Goal: Share content: Share content

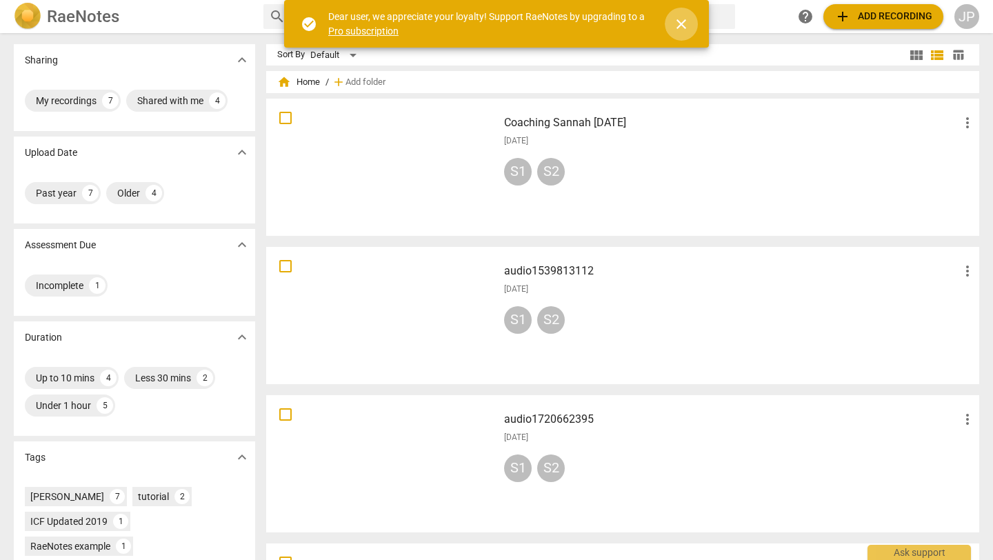
click at [685, 28] on span "close" at bounding box center [681, 24] width 17 height 17
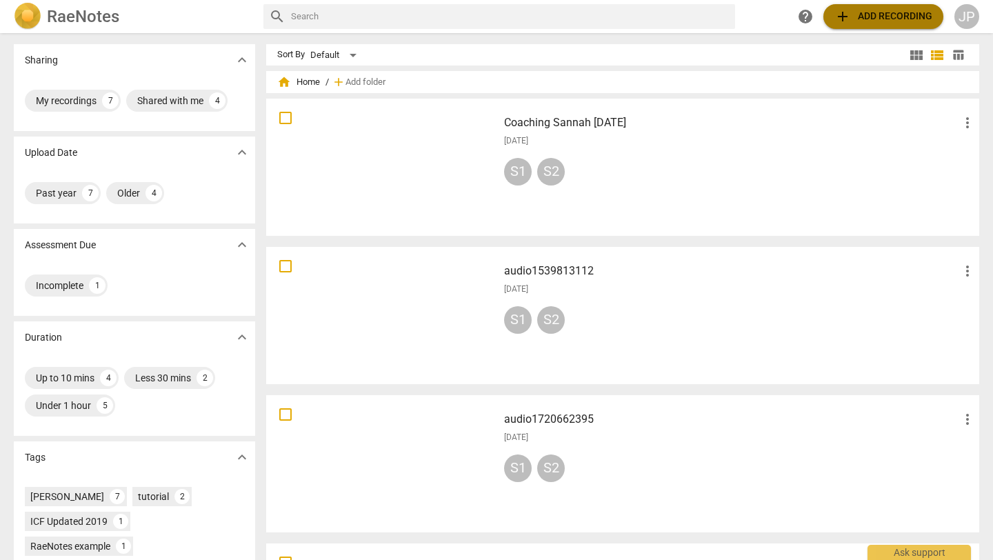
click at [840, 20] on span "add" at bounding box center [842, 16] width 17 height 17
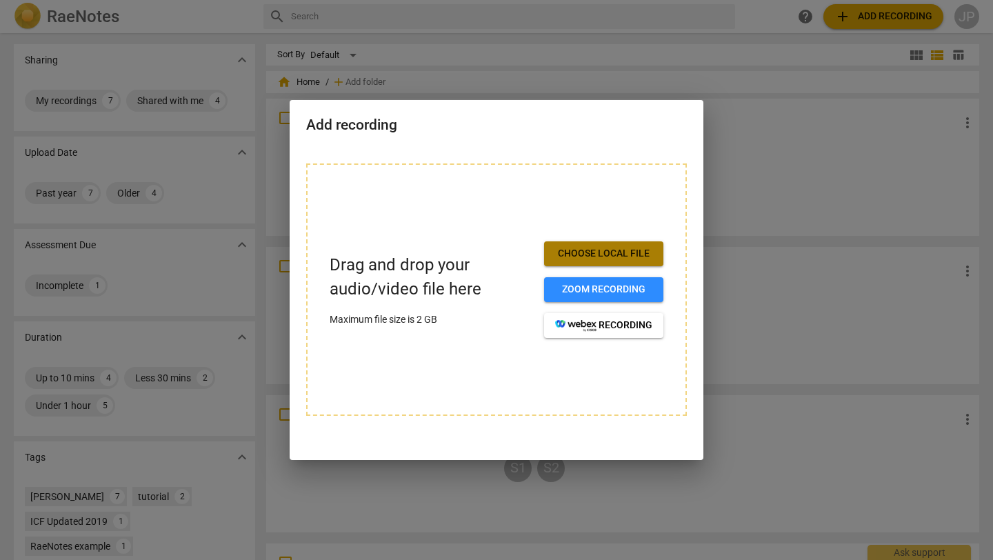
click at [590, 256] on span "Choose local file" at bounding box center [603, 254] width 97 height 14
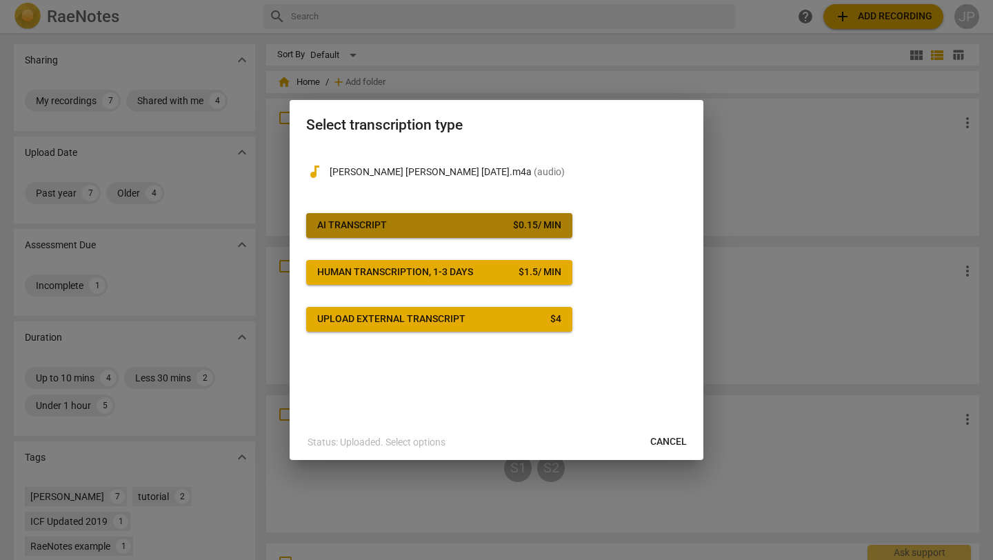
click at [438, 220] on span "AI Transcript $ 0.15 / min" at bounding box center [439, 226] width 244 height 14
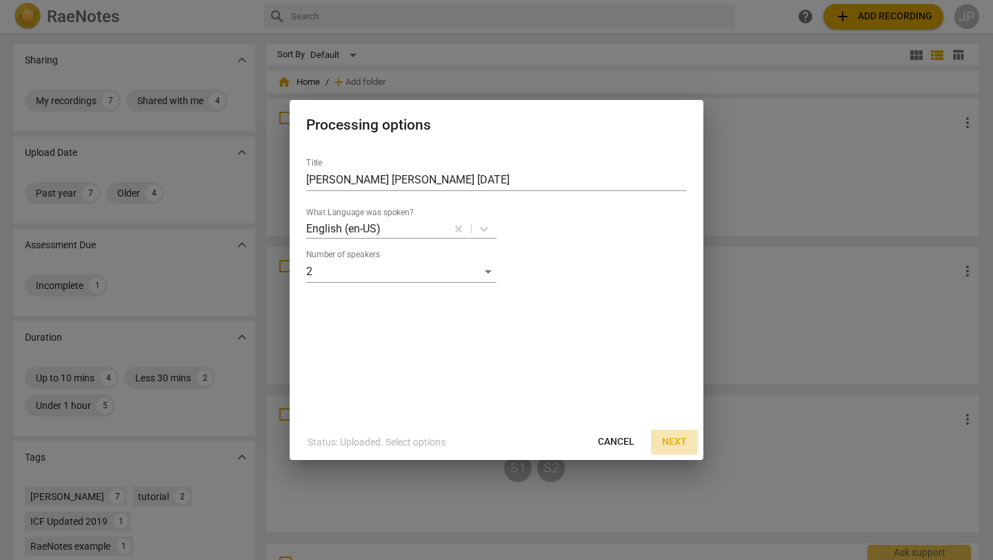
click at [665, 441] on span "Next" at bounding box center [674, 442] width 25 height 14
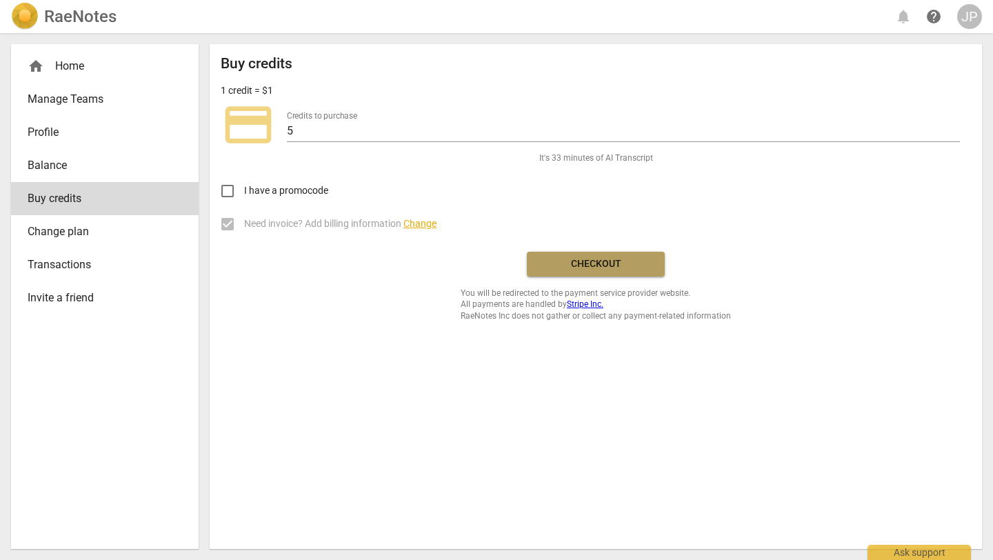
click at [603, 261] on span "Checkout" at bounding box center [596, 264] width 116 height 14
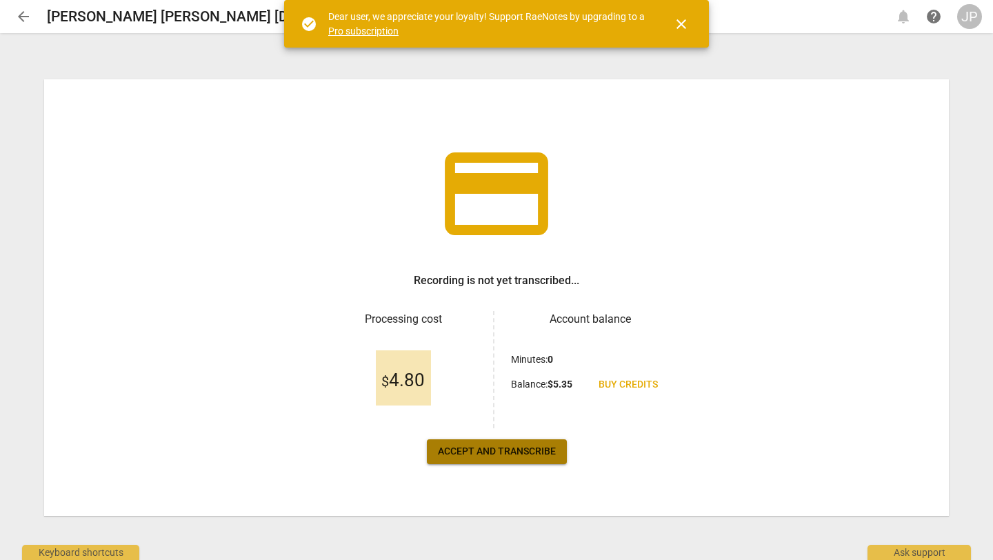
click at [469, 449] on span "Accept and transcribe" at bounding box center [497, 452] width 118 height 14
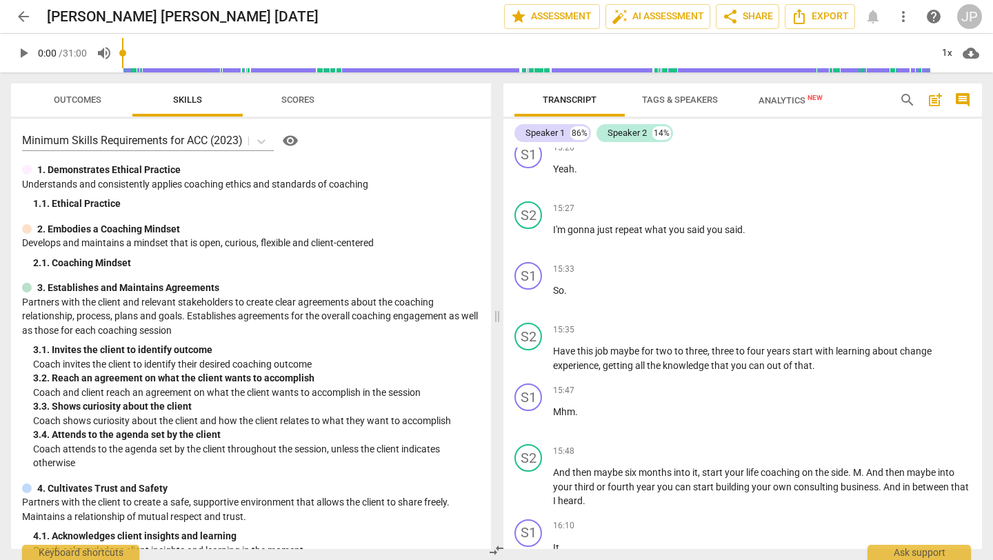
scroll to position [3654, 0]
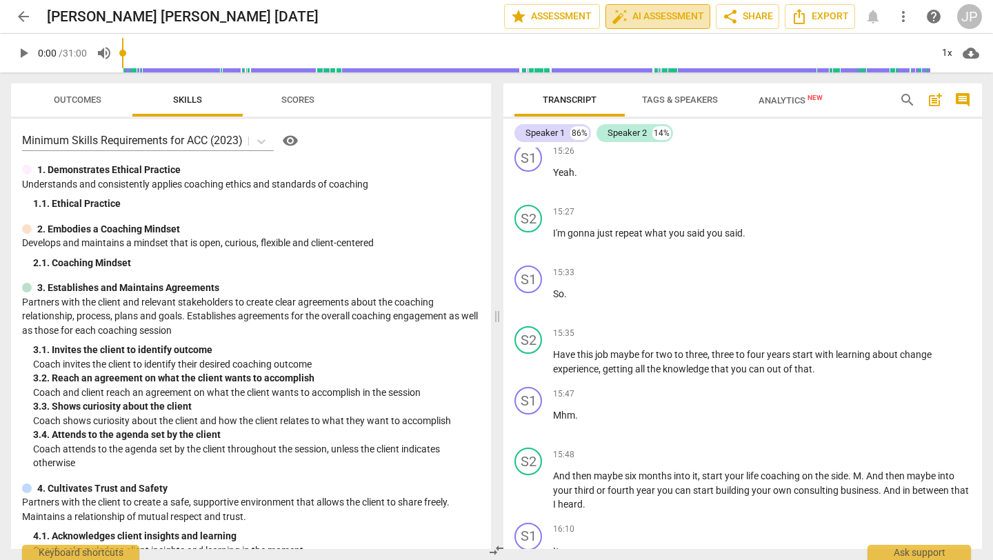
click at [635, 15] on span "auto_fix_high AI Assessment" at bounding box center [657, 16] width 92 height 17
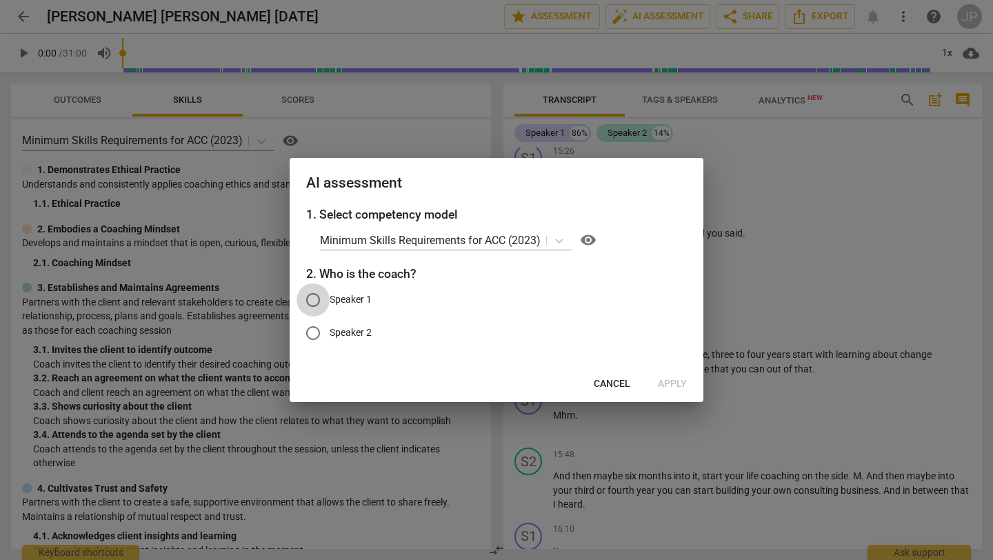
click at [316, 303] on input "Speaker 1" at bounding box center [312, 299] width 33 height 33
radio input "true"
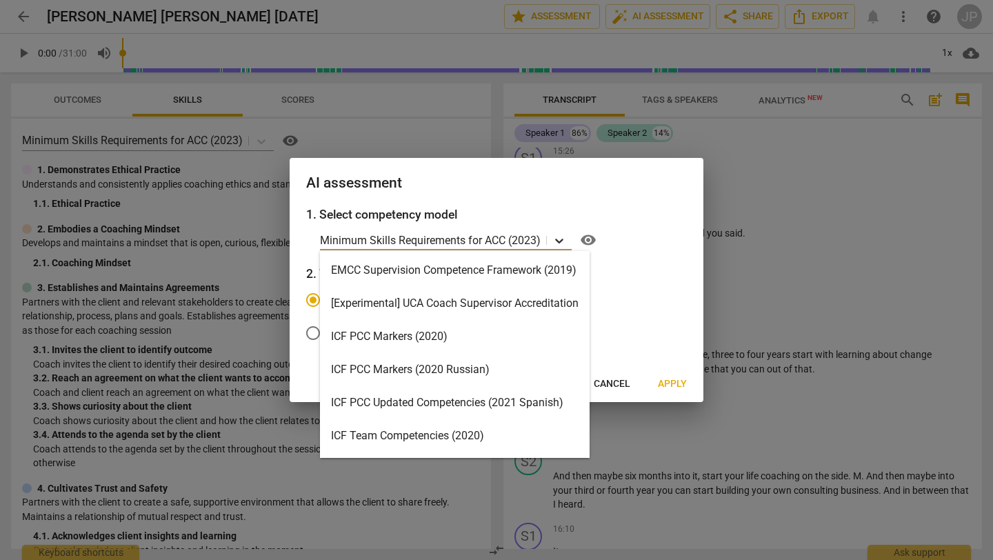
click at [563, 243] on icon at bounding box center [559, 241] width 14 height 14
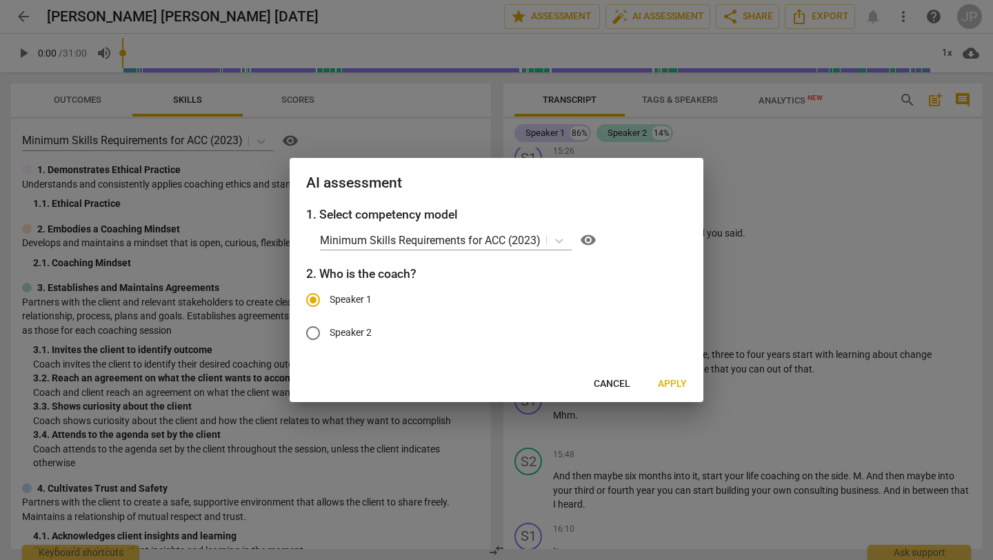
click at [679, 279] on h3 "2. Who is the coach?" at bounding box center [496, 274] width 381 height 18
click at [671, 381] on span "Apply" at bounding box center [672, 384] width 29 height 14
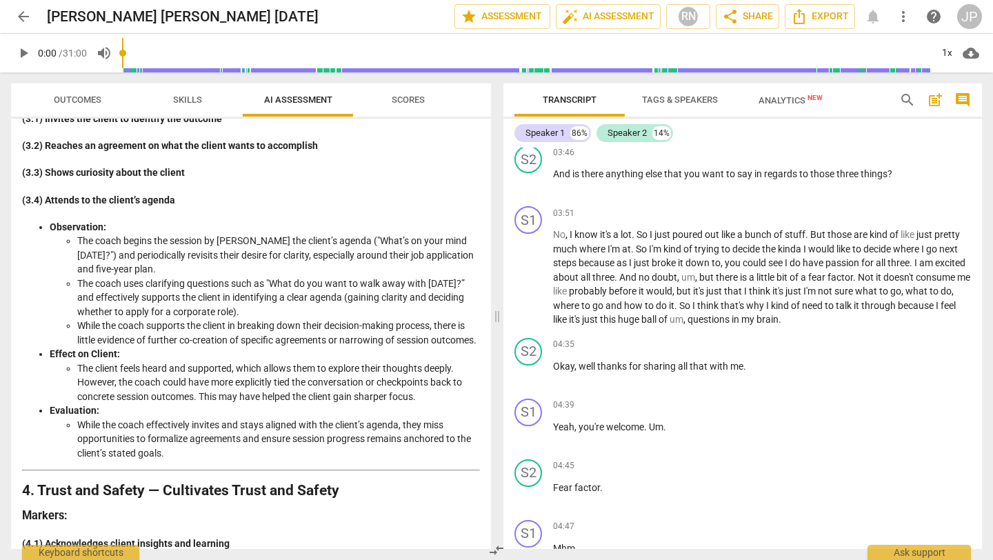
scroll to position [1137, 0]
click at [400, 95] on span "Scores" at bounding box center [408, 99] width 33 height 10
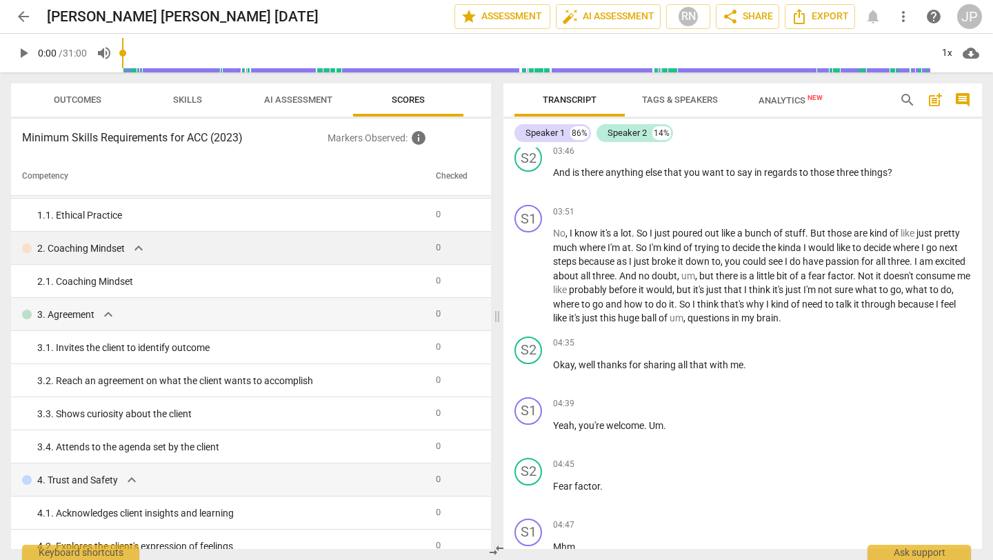
scroll to position [0, 0]
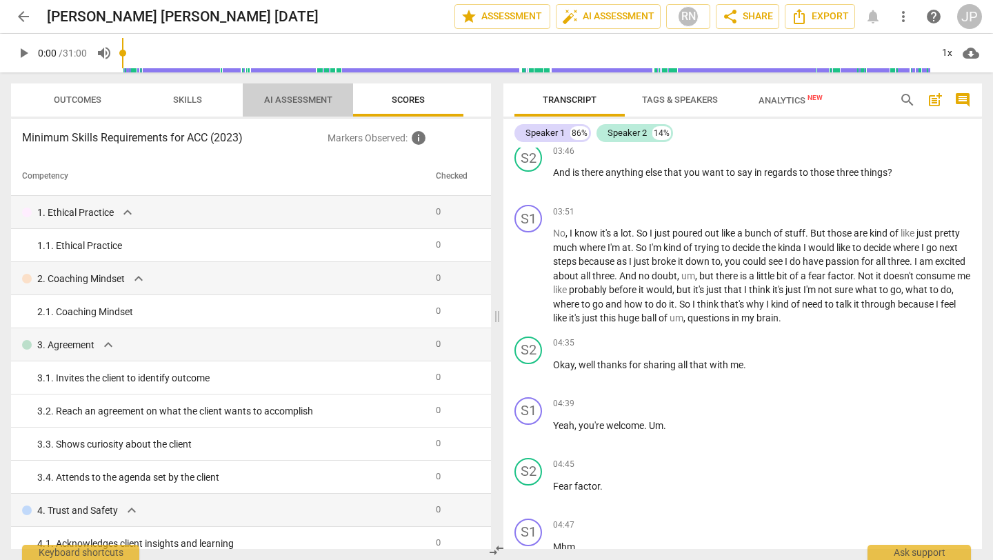
click at [295, 98] on span "AI Assessment" at bounding box center [298, 99] width 68 height 10
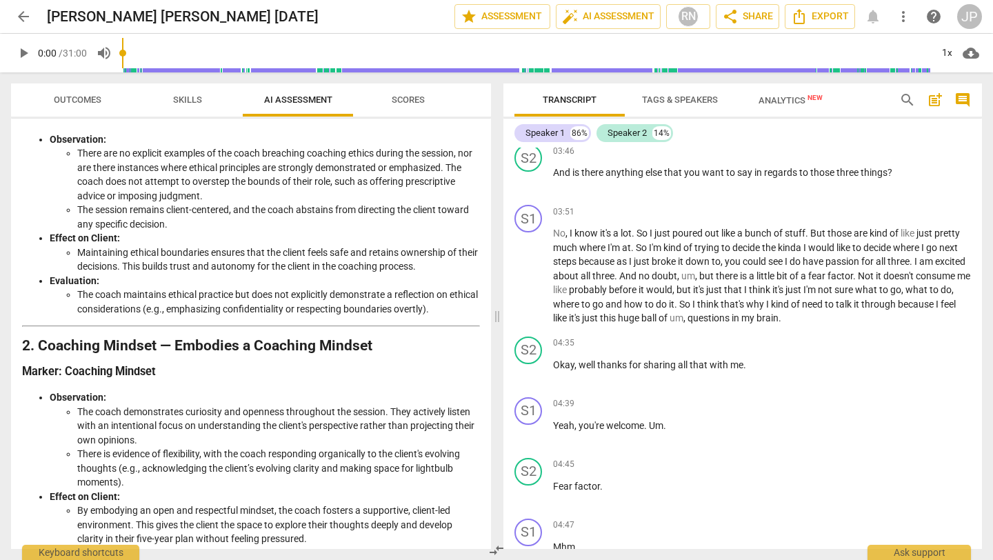
scroll to position [150, 0]
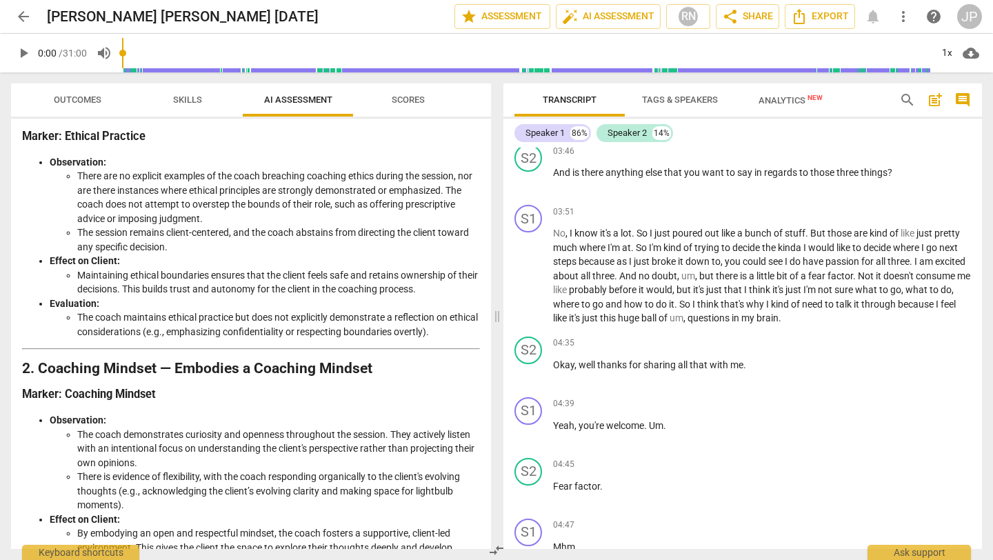
click at [181, 99] on span "Skills" at bounding box center [187, 99] width 29 height 10
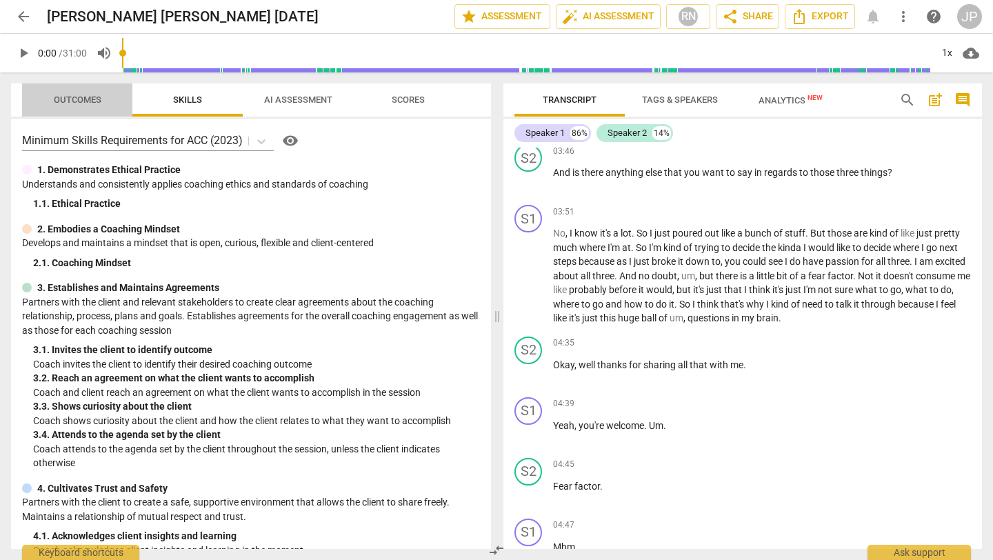
click at [81, 97] on span "Outcomes" at bounding box center [78, 99] width 48 height 10
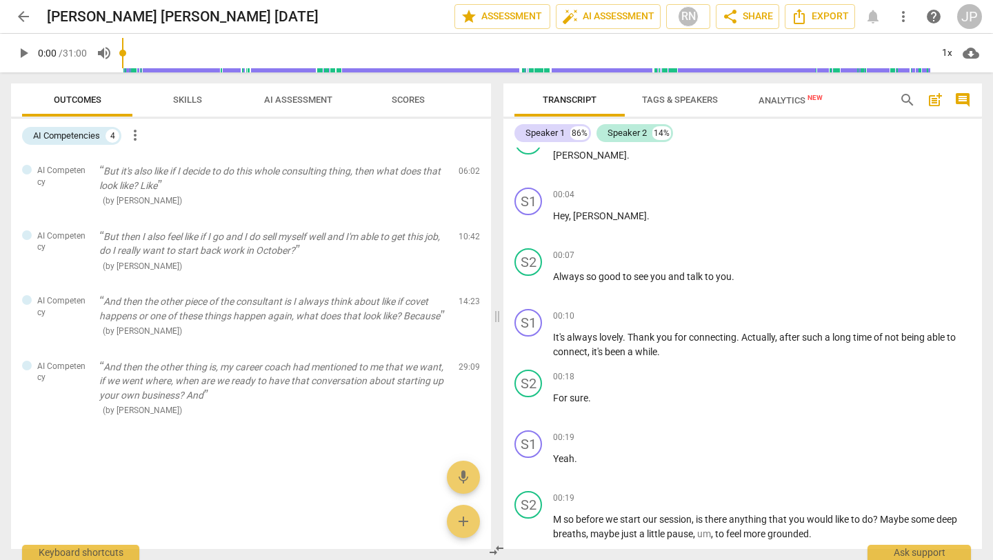
scroll to position [0, 0]
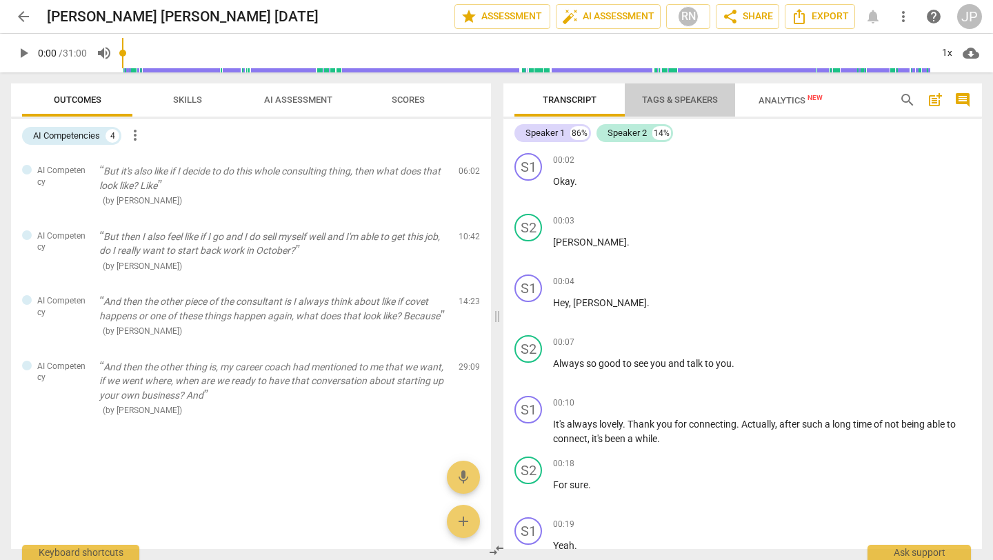
click at [686, 97] on span "Tags & Speakers" at bounding box center [680, 99] width 76 height 10
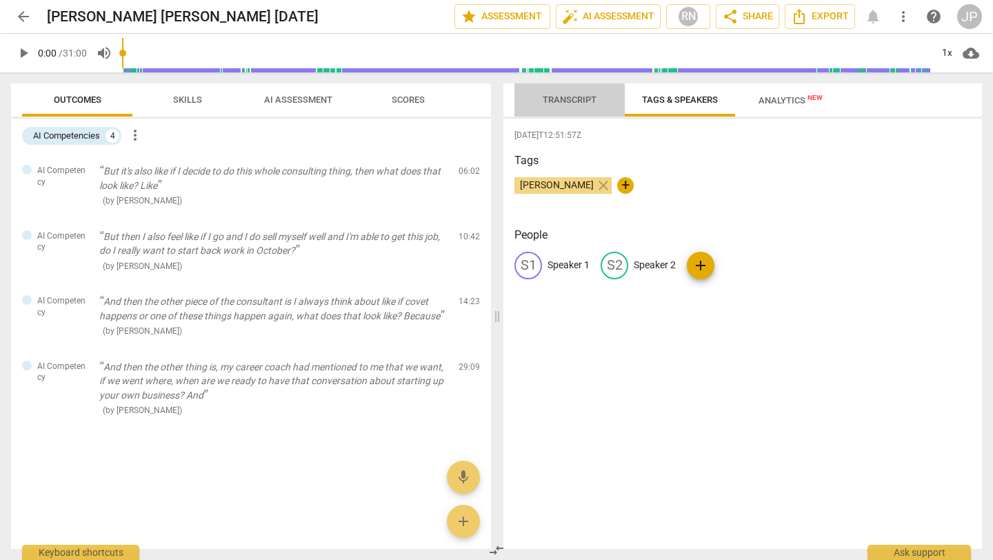
click at [575, 98] on span "Transcript" at bounding box center [570, 99] width 54 height 10
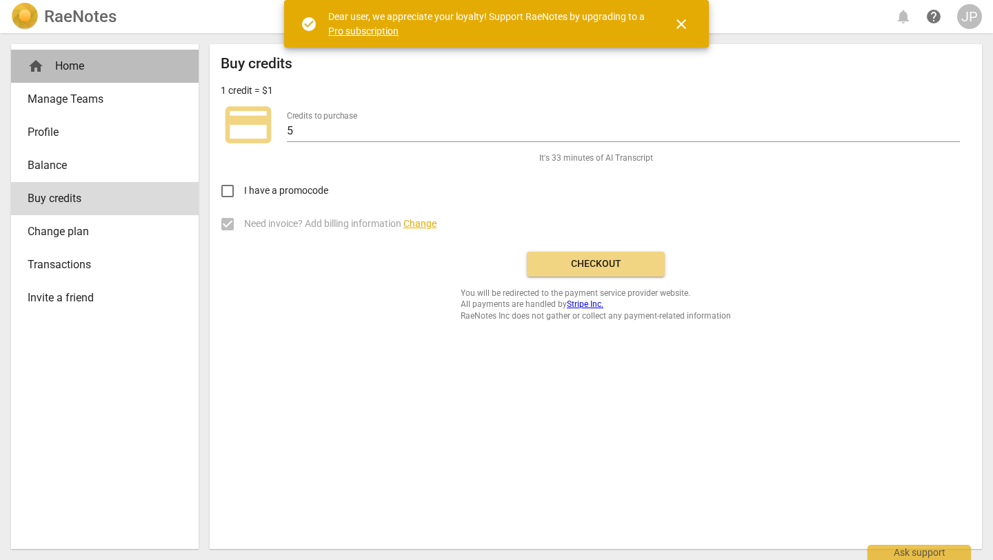
click at [80, 68] on div "home Home" at bounding box center [99, 66] width 143 height 17
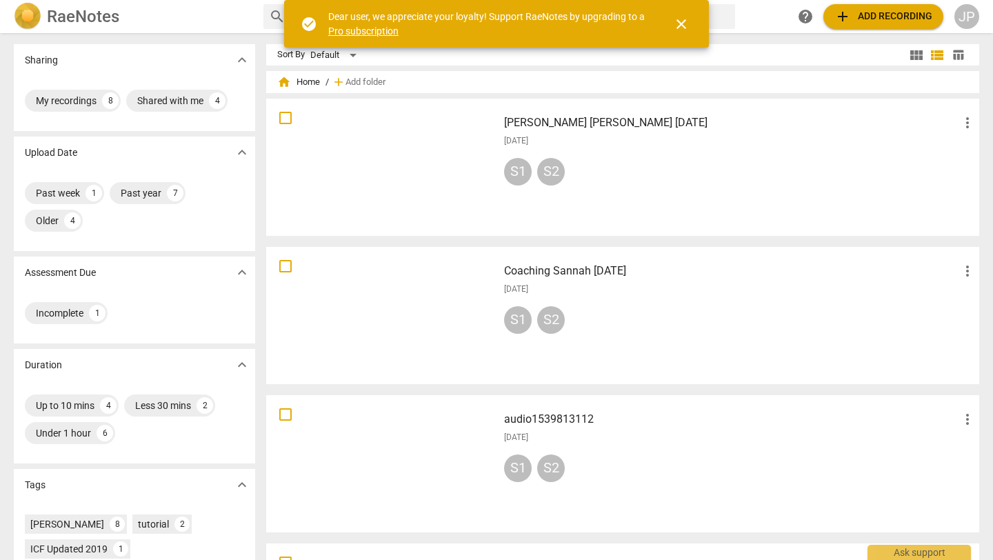
click at [403, 183] on div at bounding box center [382, 167] width 222 height 128
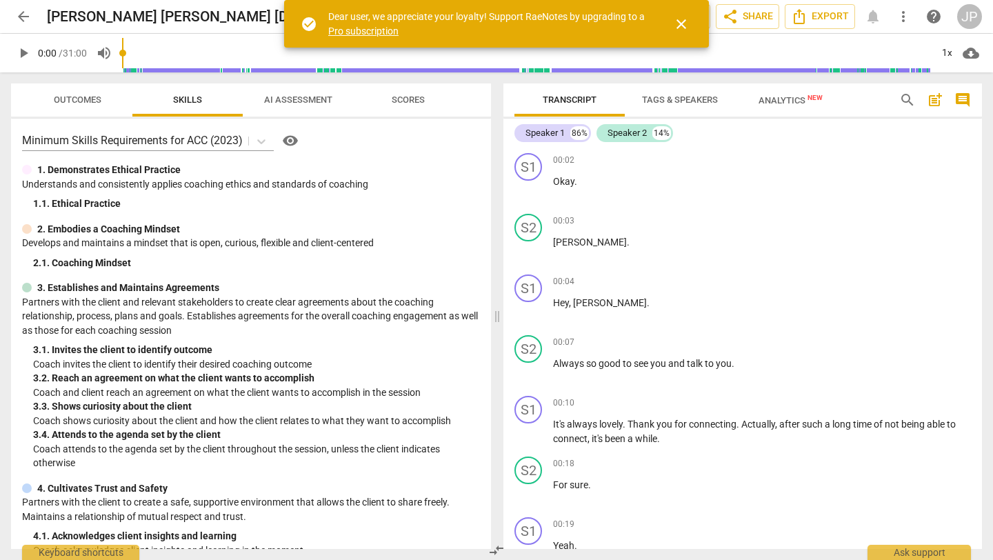
click at [687, 23] on span "close" at bounding box center [681, 24] width 17 height 17
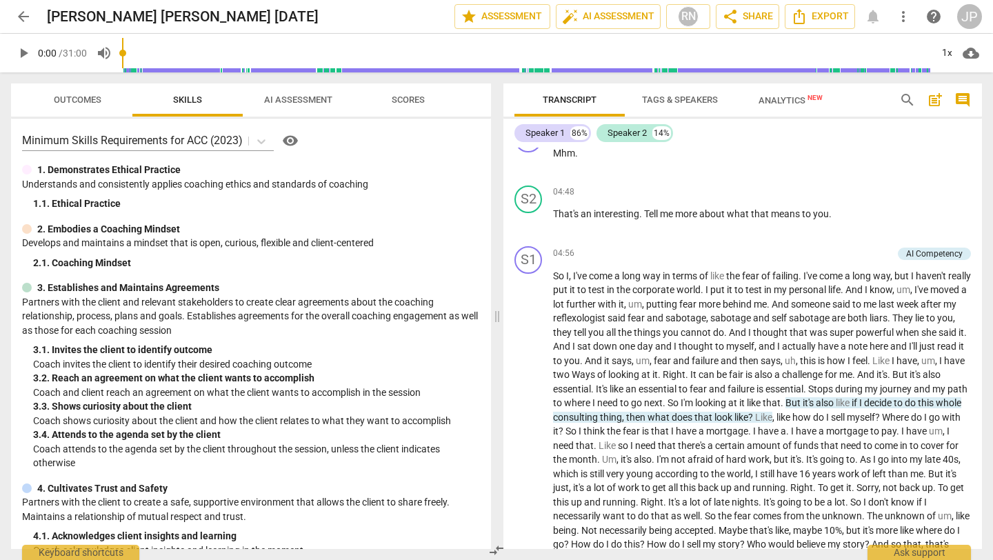
scroll to position [1501, 0]
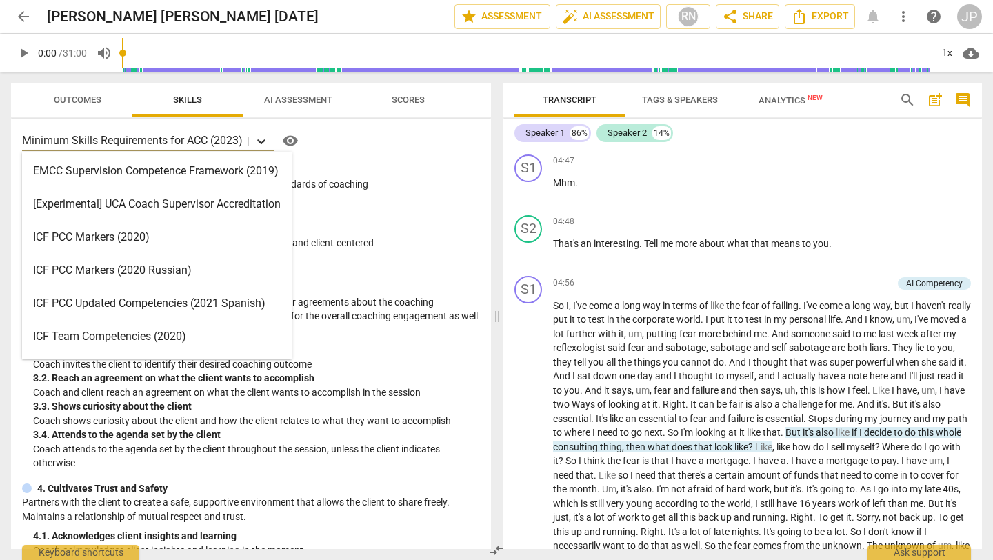
click at [263, 147] on icon at bounding box center [261, 141] width 14 height 14
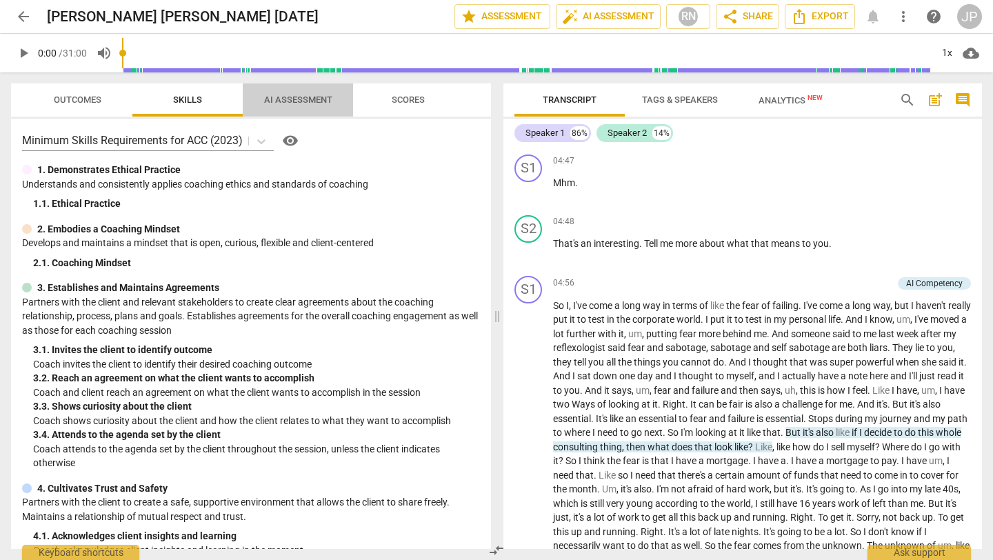
click at [310, 100] on span "AI Assessment" at bounding box center [298, 99] width 68 height 10
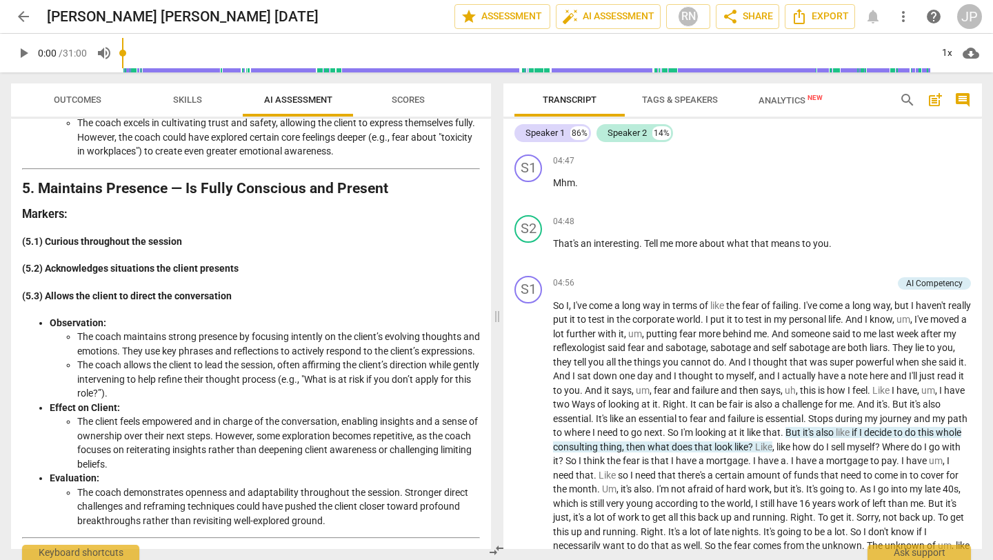
scroll to position [0, 0]
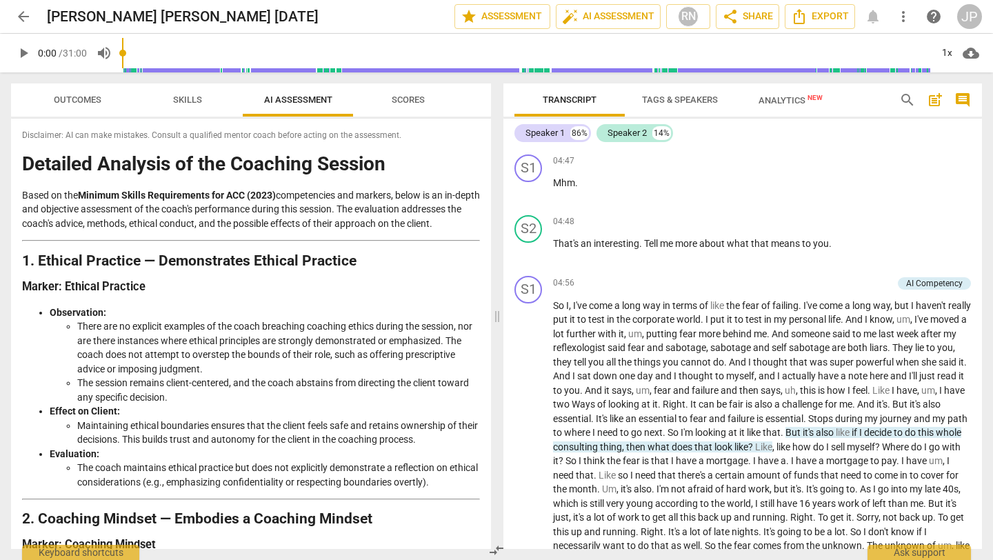
click at [24, 19] on span "arrow_back" at bounding box center [23, 16] width 17 height 17
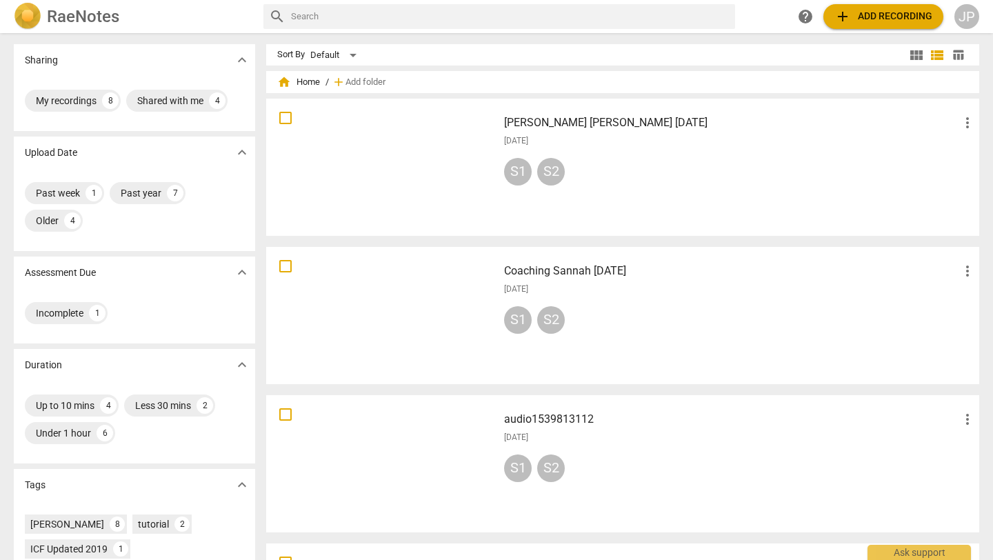
click at [435, 327] on div at bounding box center [382, 316] width 222 height 128
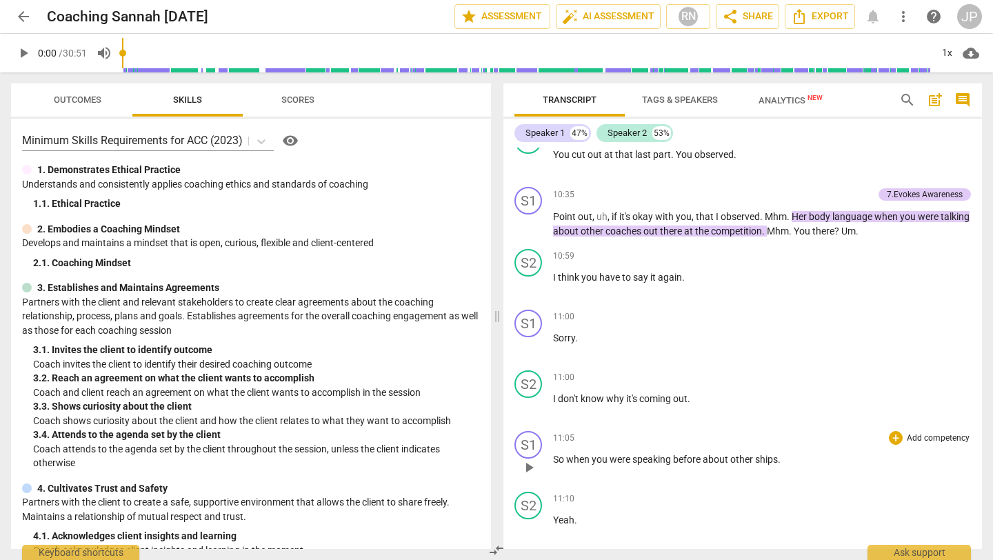
scroll to position [1803, 0]
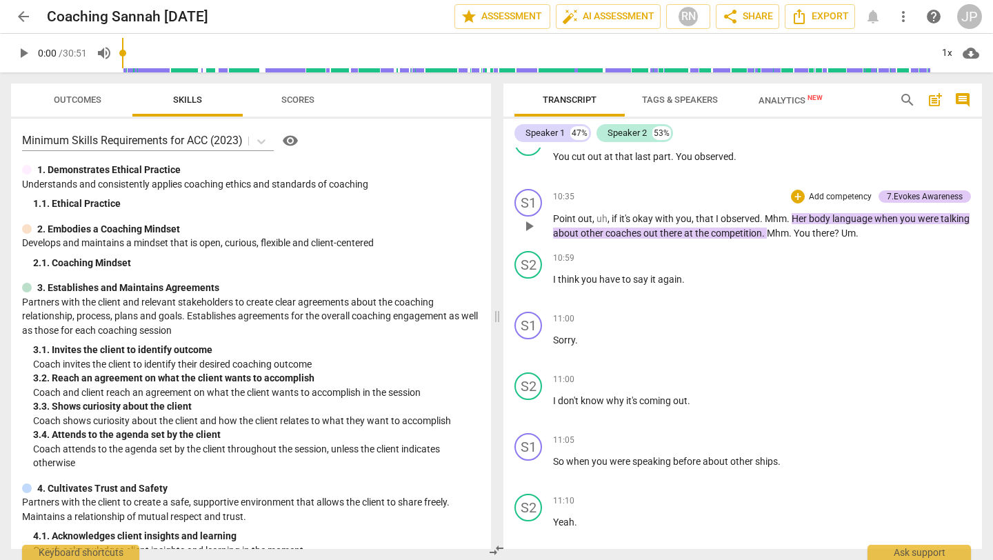
click at [684, 234] on span "there" at bounding box center [672, 232] width 24 height 11
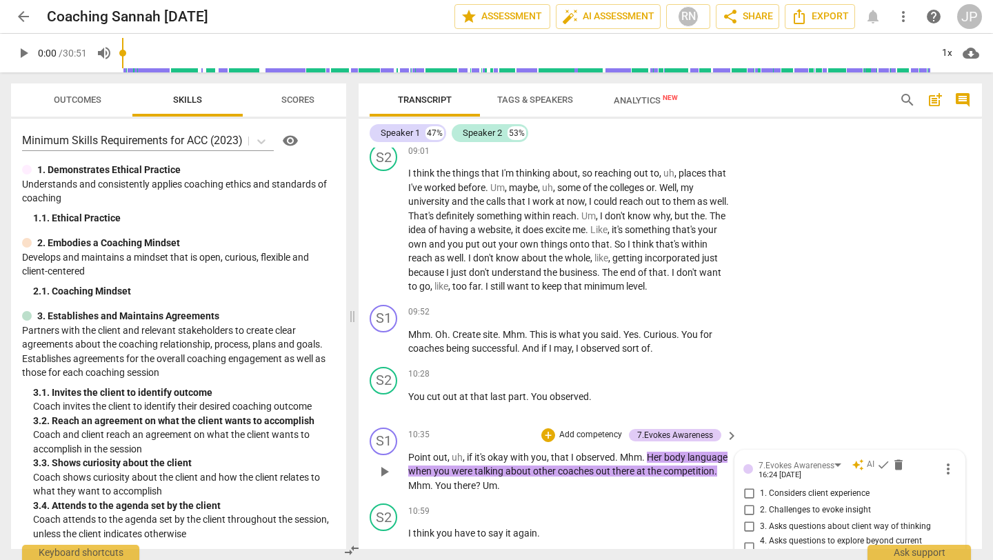
scroll to position [2056, 0]
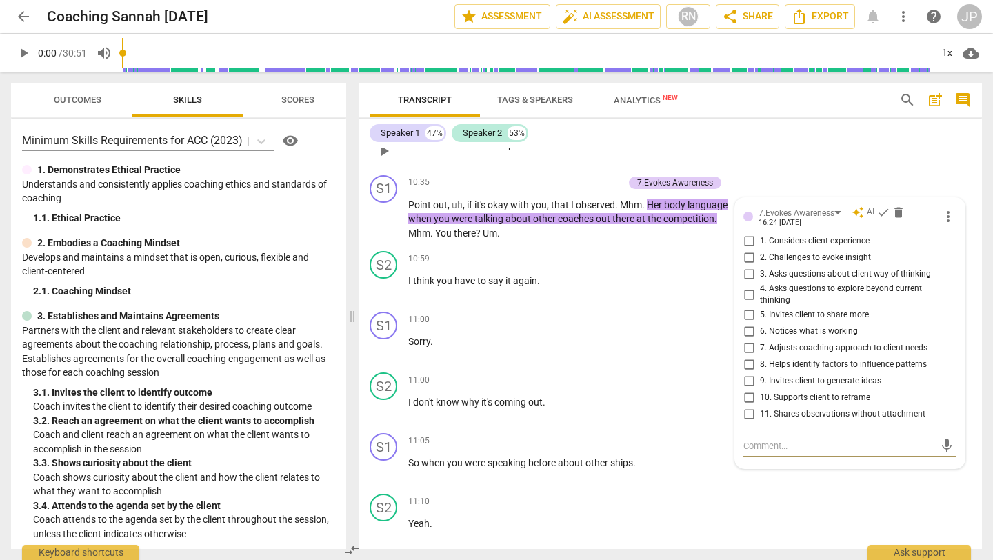
click at [798, 150] on div "S2 play_arrow pause 10:28 + Add competency keyboard_arrow_right You cut out at …" at bounding box center [669, 139] width 623 height 61
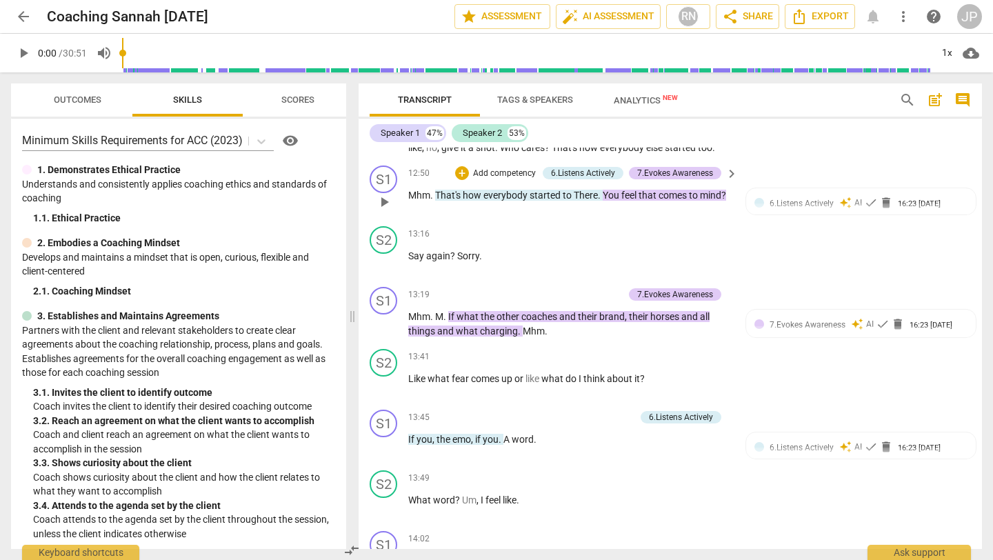
scroll to position [2740, 0]
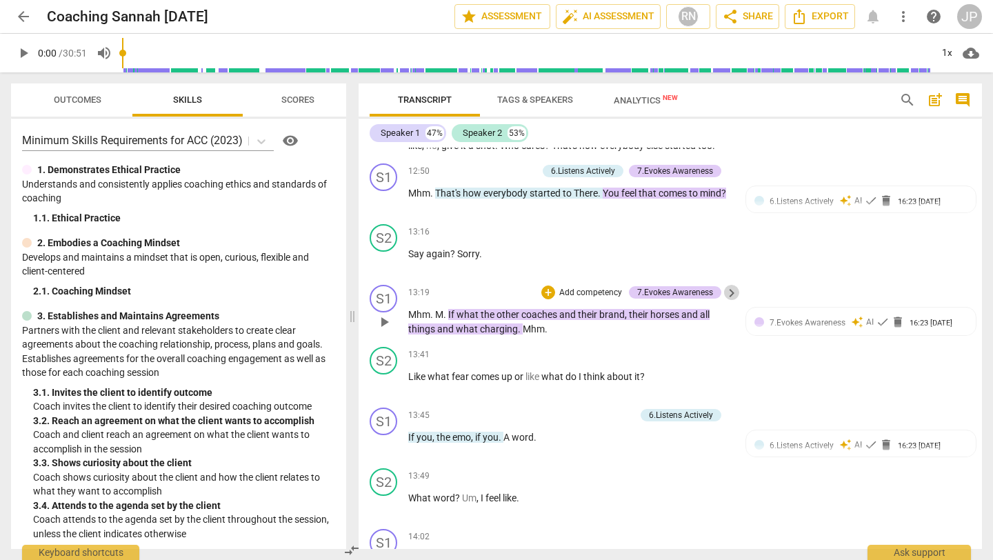
click at [730, 301] on span "keyboard_arrow_right" at bounding box center [731, 293] width 17 height 17
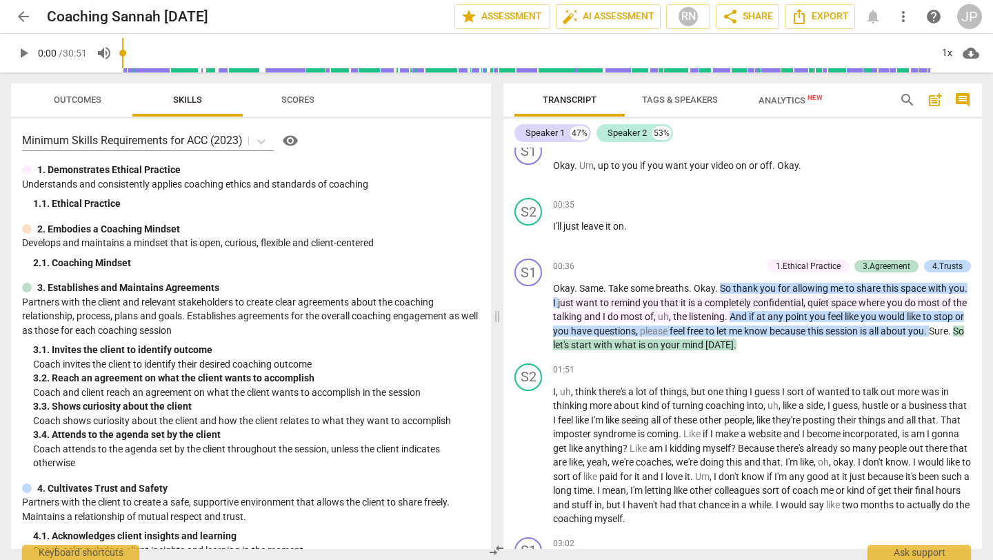
scroll to position [0, 0]
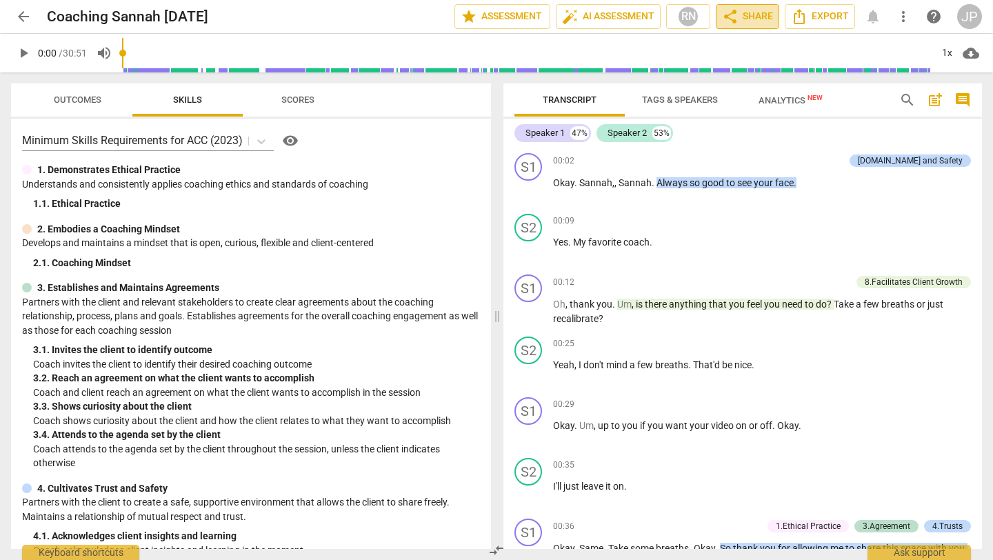
click at [754, 21] on span "share Share" at bounding box center [747, 16] width 51 height 17
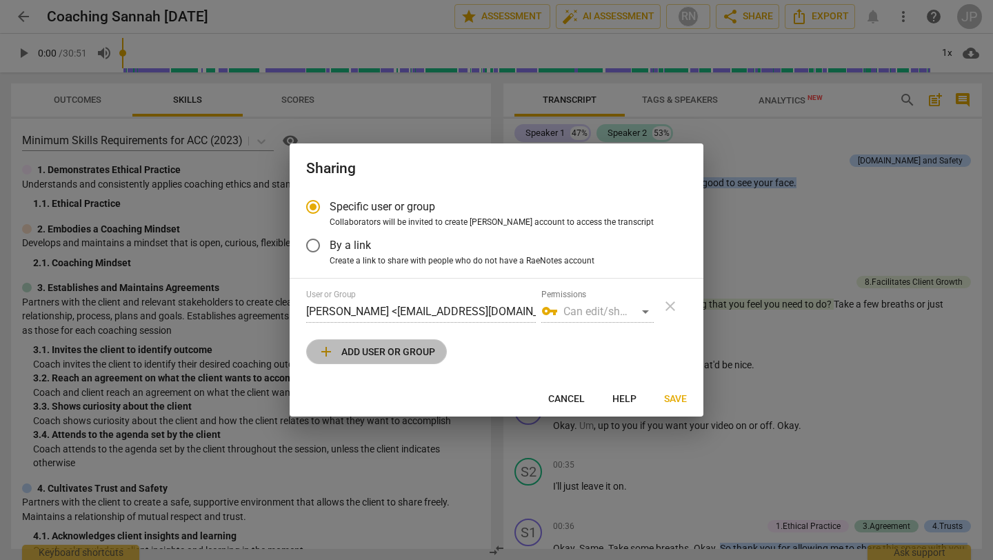
click at [392, 350] on span "add Add user or group" at bounding box center [376, 351] width 117 height 17
radio input "false"
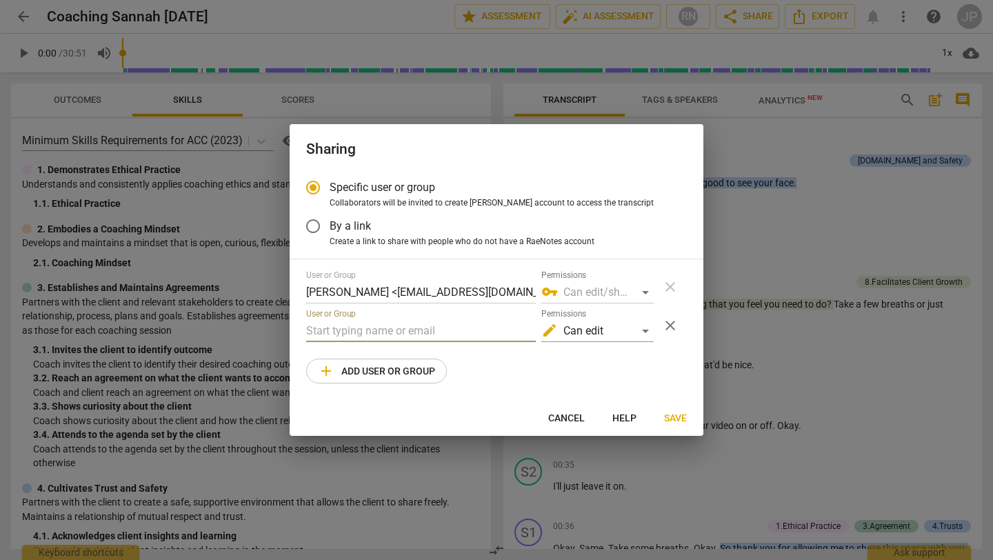
click at [385, 336] on input "text" at bounding box center [421, 331] width 230 height 22
paste input "jennifer@coachacademy.com"
type input "jennifer@coachacademy.com"
click at [645, 334] on div "edit Can edit" at bounding box center [597, 331] width 112 height 22
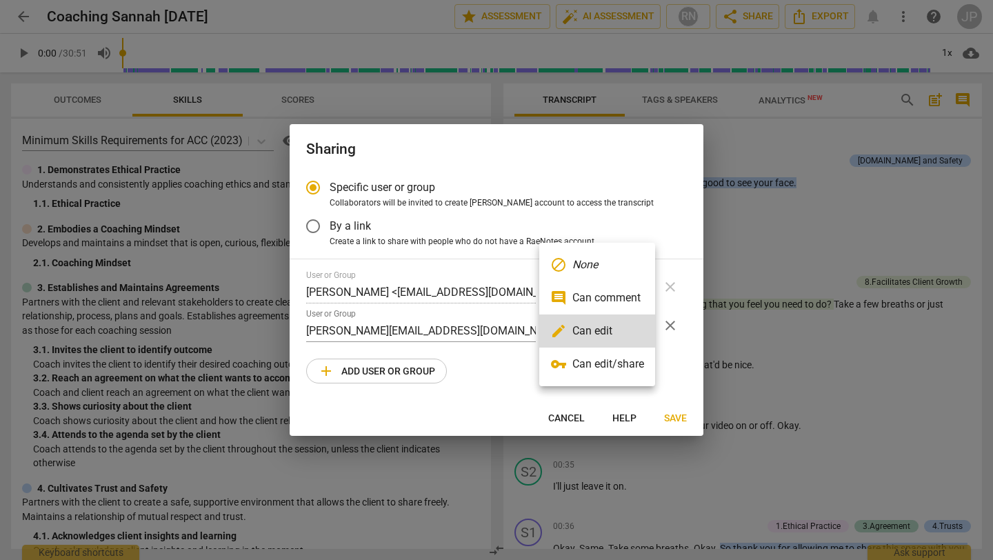
click at [502, 422] on div at bounding box center [496, 280] width 993 height 560
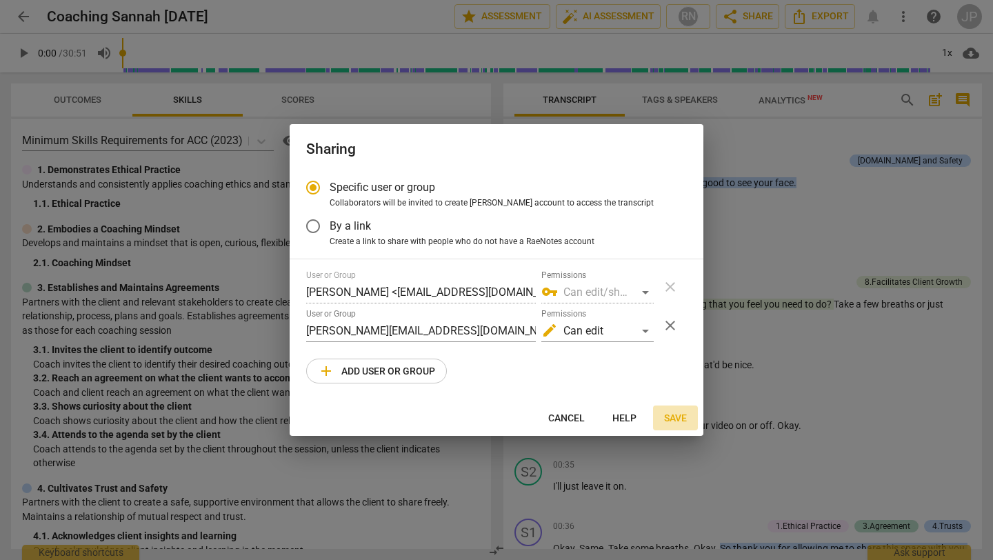
click at [672, 415] on span "Save" at bounding box center [675, 419] width 23 height 14
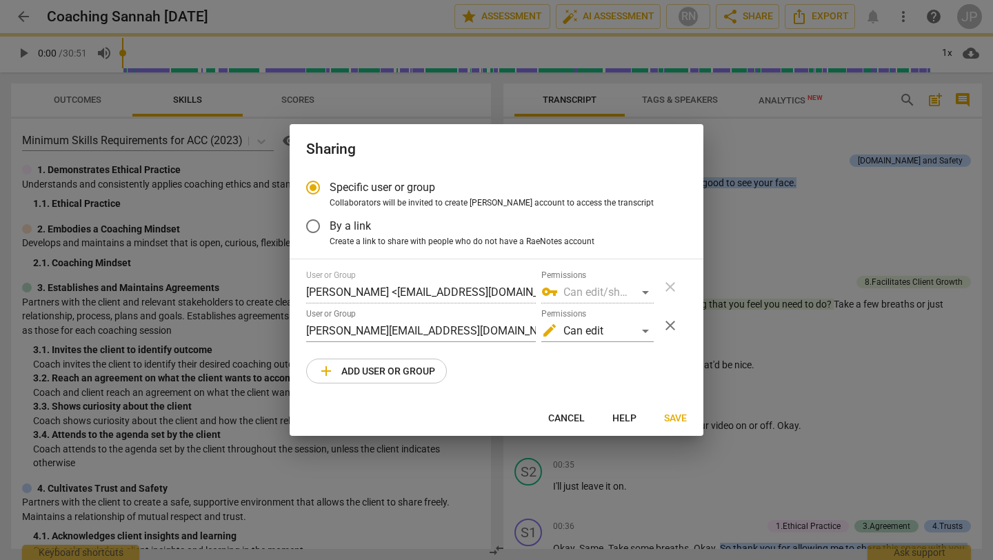
radio input "false"
type input "Jenn Gaudette <jennifer@coachacademy.com>"
